Goal: Find specific page/section: Find specific page/section

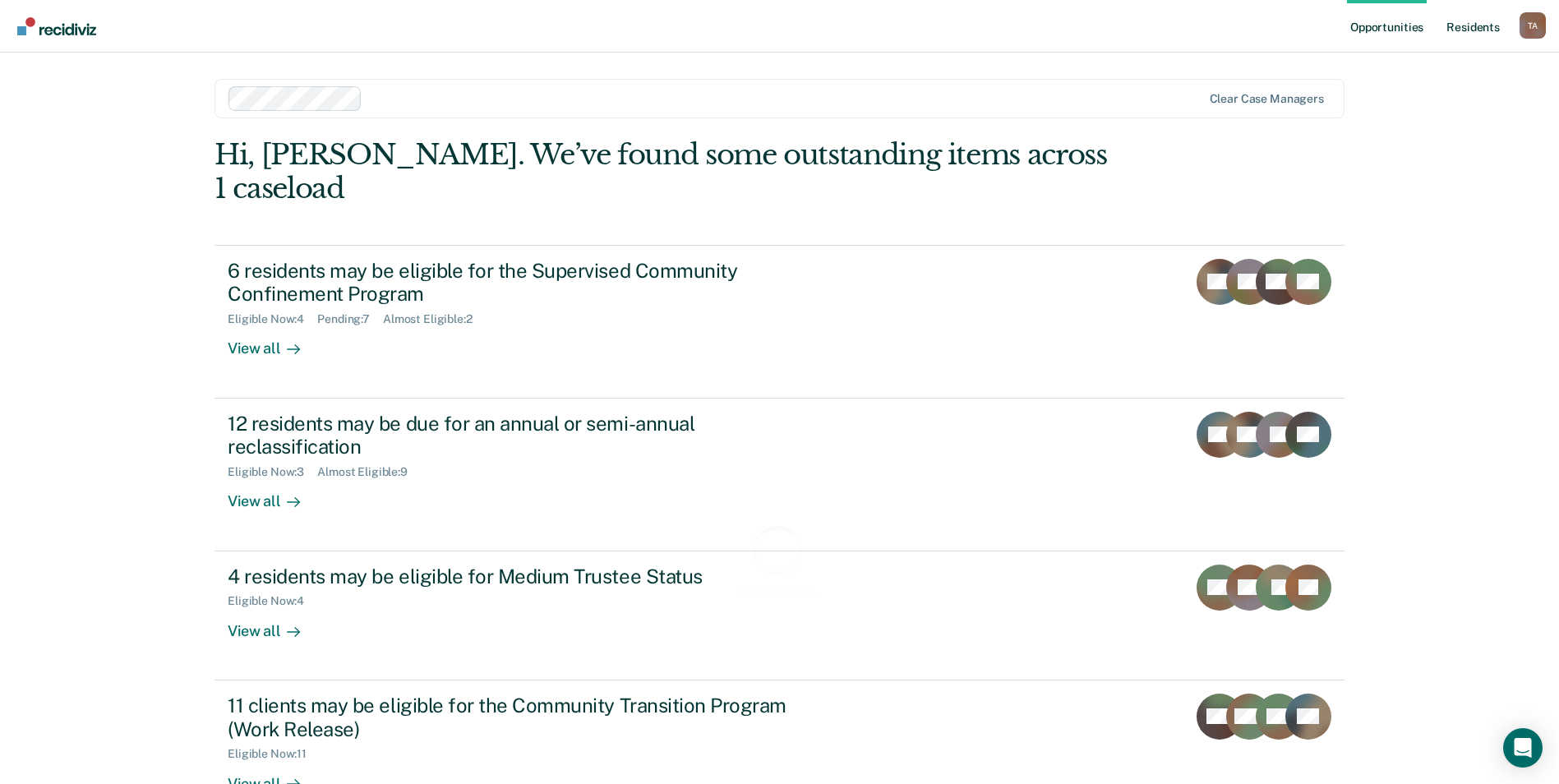
click at [1488, 29] on link "Resident s" at bounding box center [1473, 26] width 60 height 52
